Goal: Browse casually: Explore the website without a specific task or goal

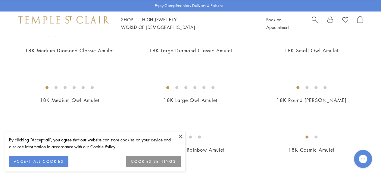
scroll to position [388, 0]
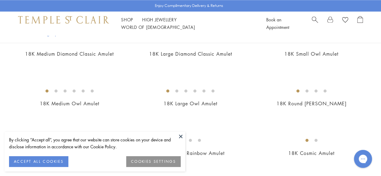
click at [46, 162] on button "ACCEPT ALL COOKIES" at bounding box center [38, 161] width 59 height 11
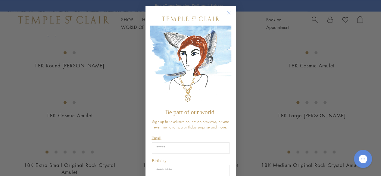
scroll to position [478, 0]
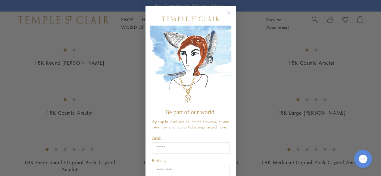
click at [227, 12] on circle "Close dialog" at bounding box center [228, 12] width 7 height 7
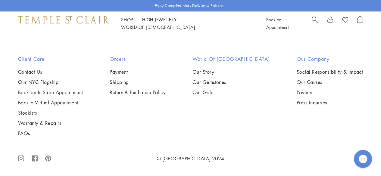
scroll to position [2195, 0]
click at [0, 0] on img at bounding box center [0, 0] width 0 height 0
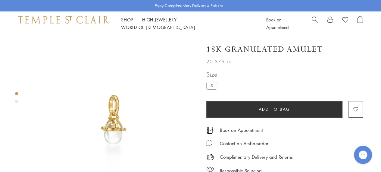
click at [125, 97] on img at bounding box center [113, 119] width 167 height 167
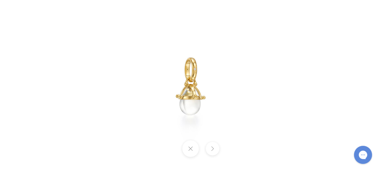
click at [123, 97] on img at bounding box center [191, 86] width 196 height 196
